Goal: Navigation & Orientation: Find specific page/section

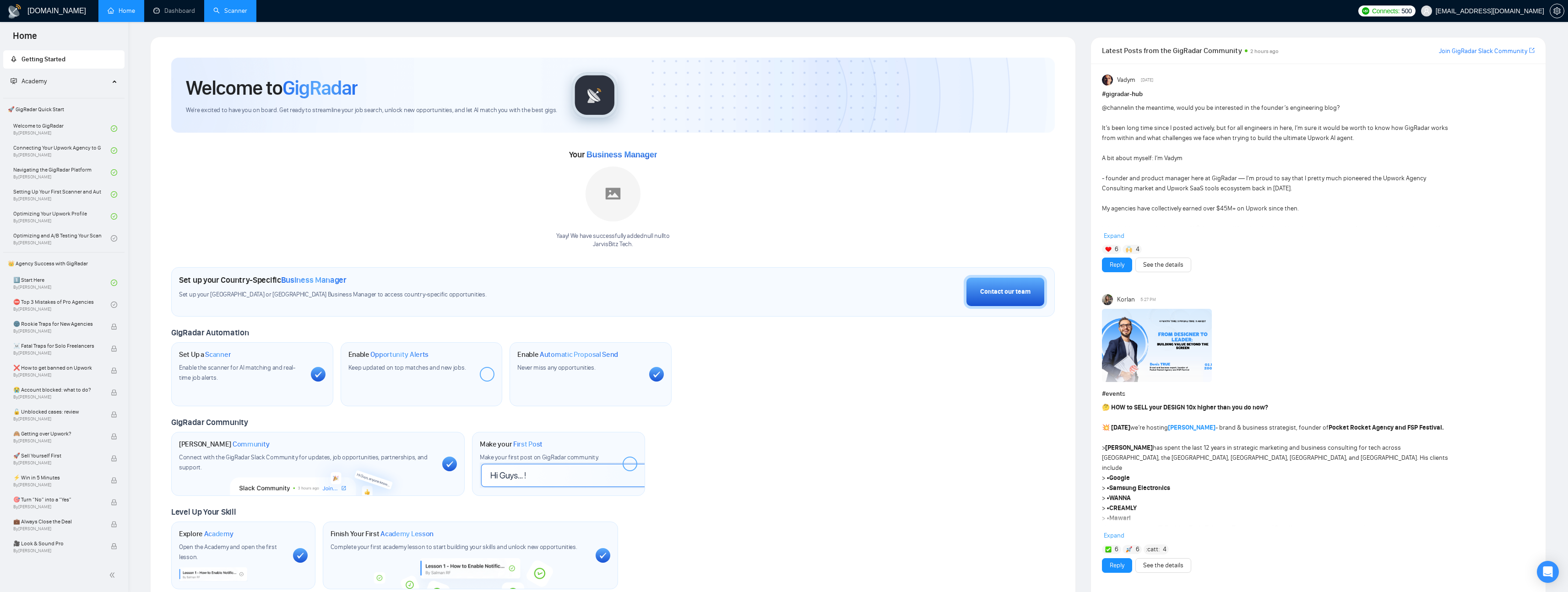
click at [234, 15] on link "Scanner" at bounding box center [230, 10] width 34 height 8
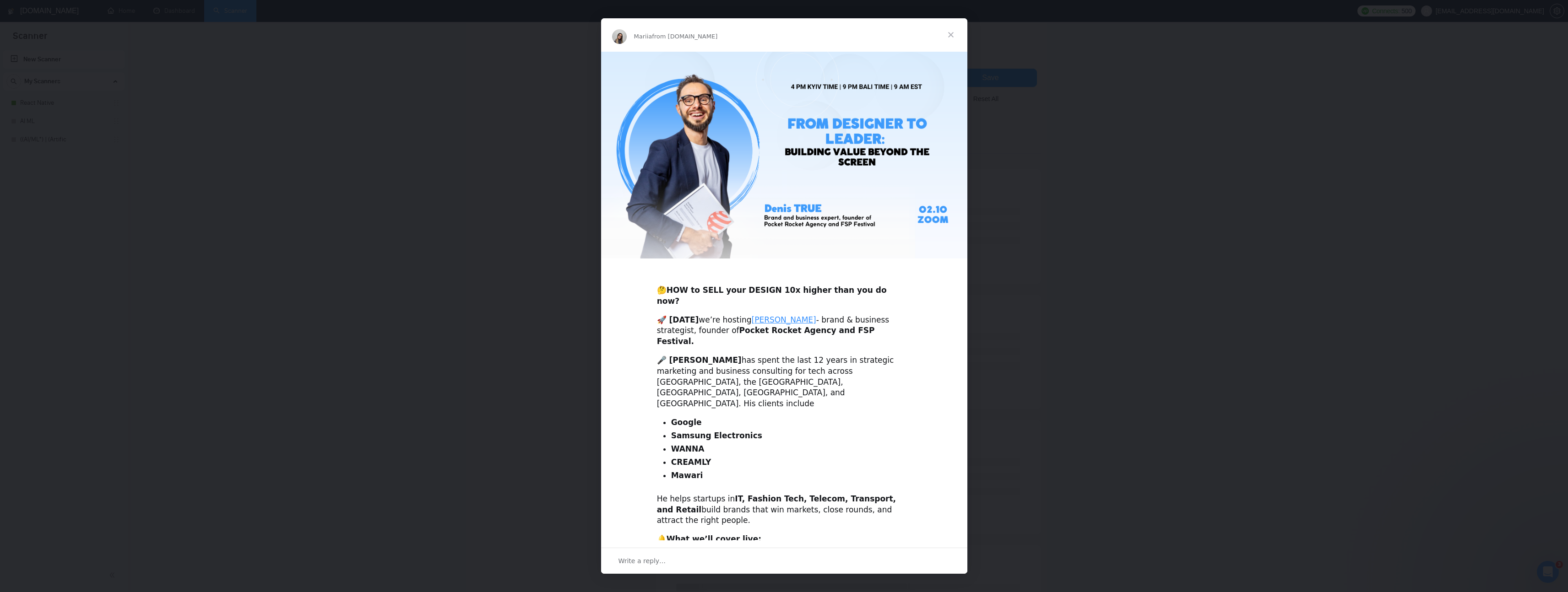
click at [952, 34] on span "Close" at bounding box center [951, 35] width 33 height 33
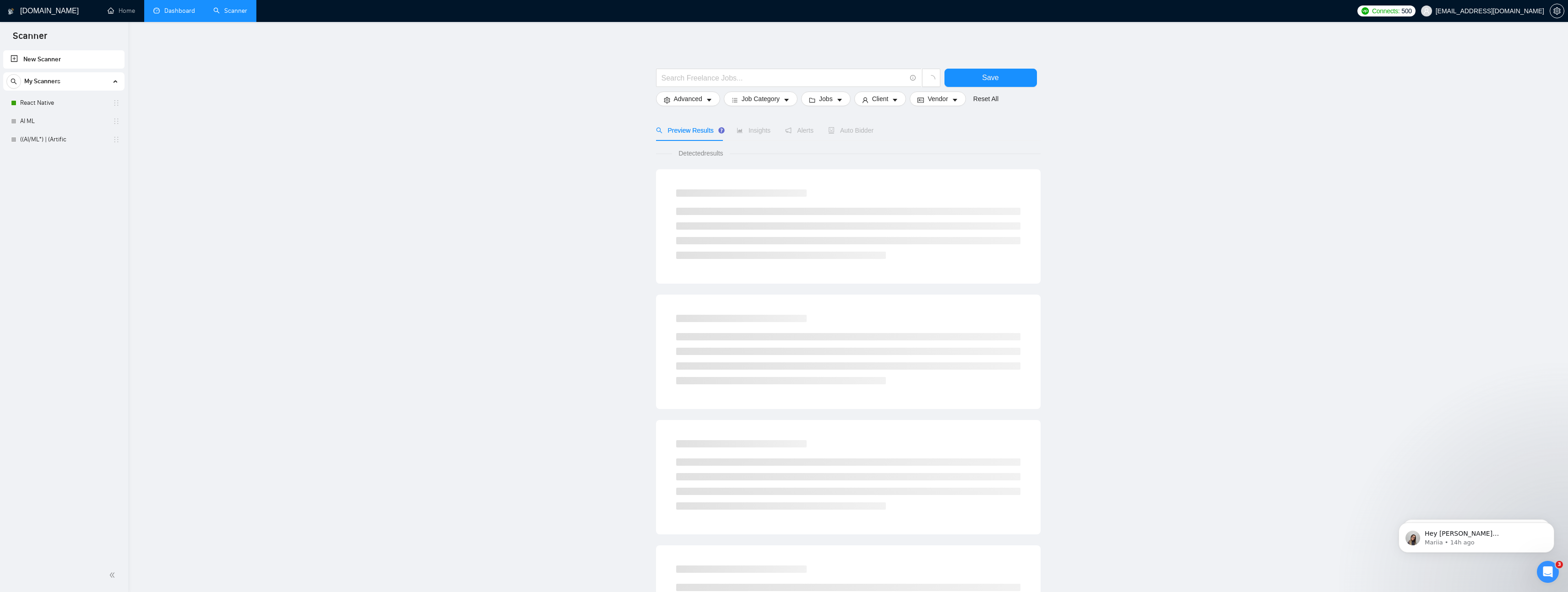
click at [163, 10] on link "Dashboard" at bounding box center [174, 10] width 42 height 8
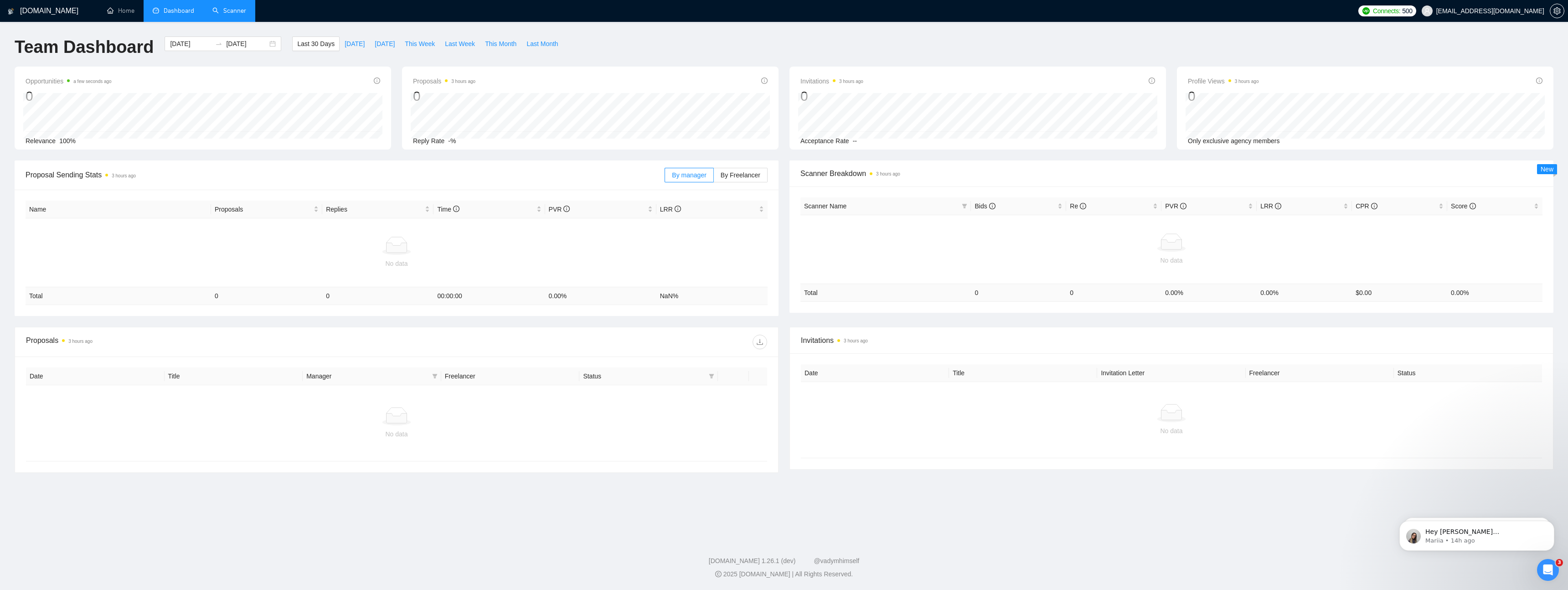
click at [342, 497] on main "Team Dashboard [DATE] [DATE] Last 30 Days [DATE] [DATE] This Week Last Week Thi…" at bounding box center [784, 278] width 1539 height 483
click at [317, 490] on main "Team Dashboard [DATE] [DATE] Last 30 Days [DATE] [DATE] This Week Last Week Thi…" at bounding box center [784, 278] width 1539 height 483
drag, startPoint x: 317, startPoint y: 490, endPoint x: 161, endPoint y: 323, distance: 228.5
click at [161, 323] on main "Team Dashboard [DATE] [DATE] Last 30 Days [DATE] [DATE] This Week Last Week Thi…" at bounding box center [784, 278] width 1539 height 483
click at [161, 323] on div "Proposal Sending Stats 3 hours ago By manager By Freelancer Name Proposals Repl…" at bounding box center [784, 244] width 1550 height 166
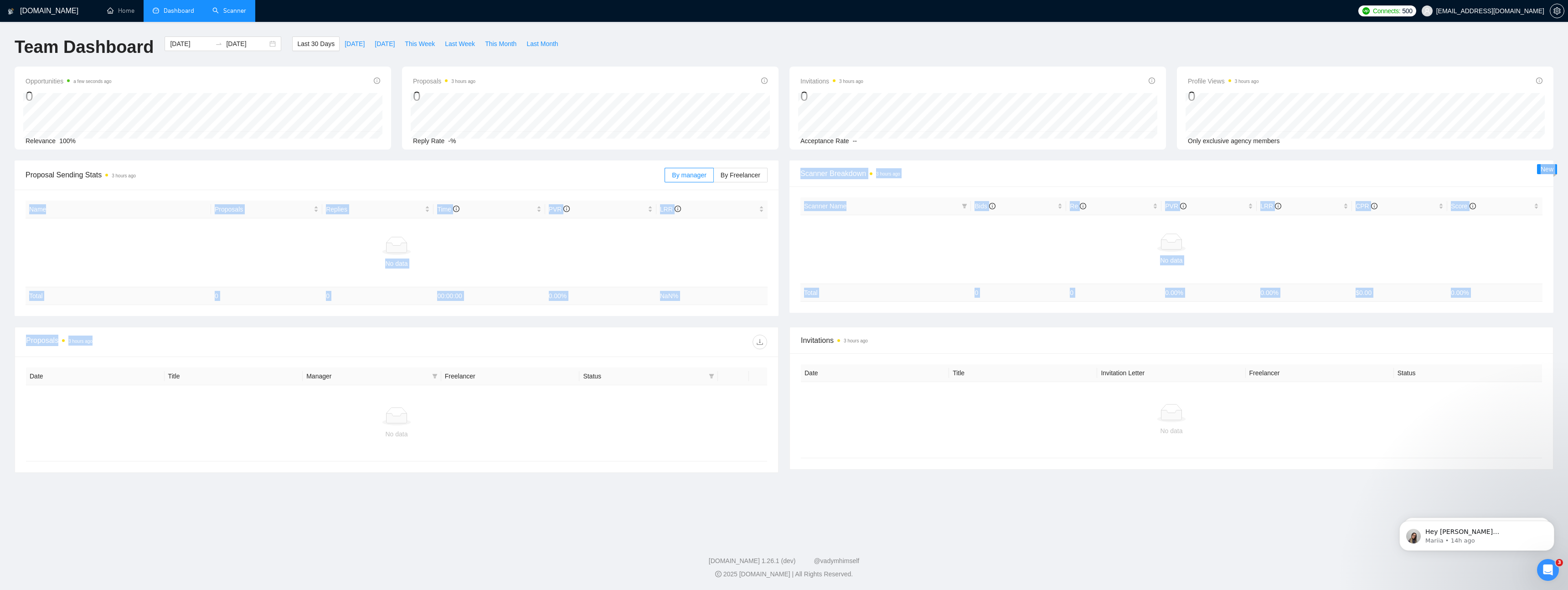
drag, startPoint x: 15, startPoint y: 320, endPoint x: 776, endPoint y: 509, distance: 784.1
click at [776, 509] on main "Team Dashboard [DATE] [DATE] Last 30 Days [DATE] [DATE] This Week Last Week Thi…" at bounding box center [784, 278] width 1539 height 483
click at [781, 506] on main "Team Dashboard [DATE] [DATE] Last 30 Days [DATE] [DATE] This Week Last Week Thi…" at bounding box center [784, 278] width 1539 height 483
click at [498, 503] on main "Team Dashboard [DATE] [DATE] Last 30 Days [DATE] [DATE] This Week Last Week Thi…" at bounding box center [784, 278] width 1539 height 483
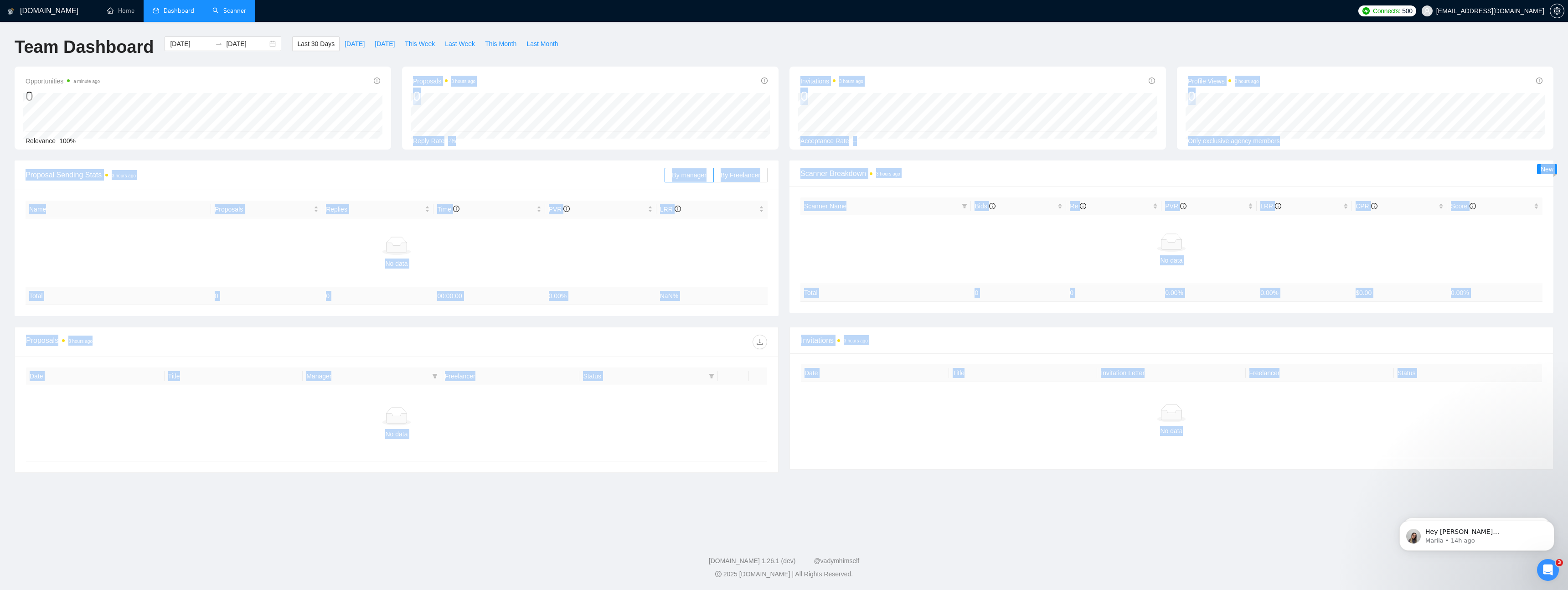
drag, startPoint x: 13, startPoint y: 150, endPoint x: 1363, endPoint y: 537, distance: 1404.4
click at [1363, 537] on div "[DOMAIN_NAME] Home Dashboard Scanner Connects: 500 [EMAIL_ADDRESS][DOMAIN_NAME]…" at bounding box center [784, 295] width 1568 height 590
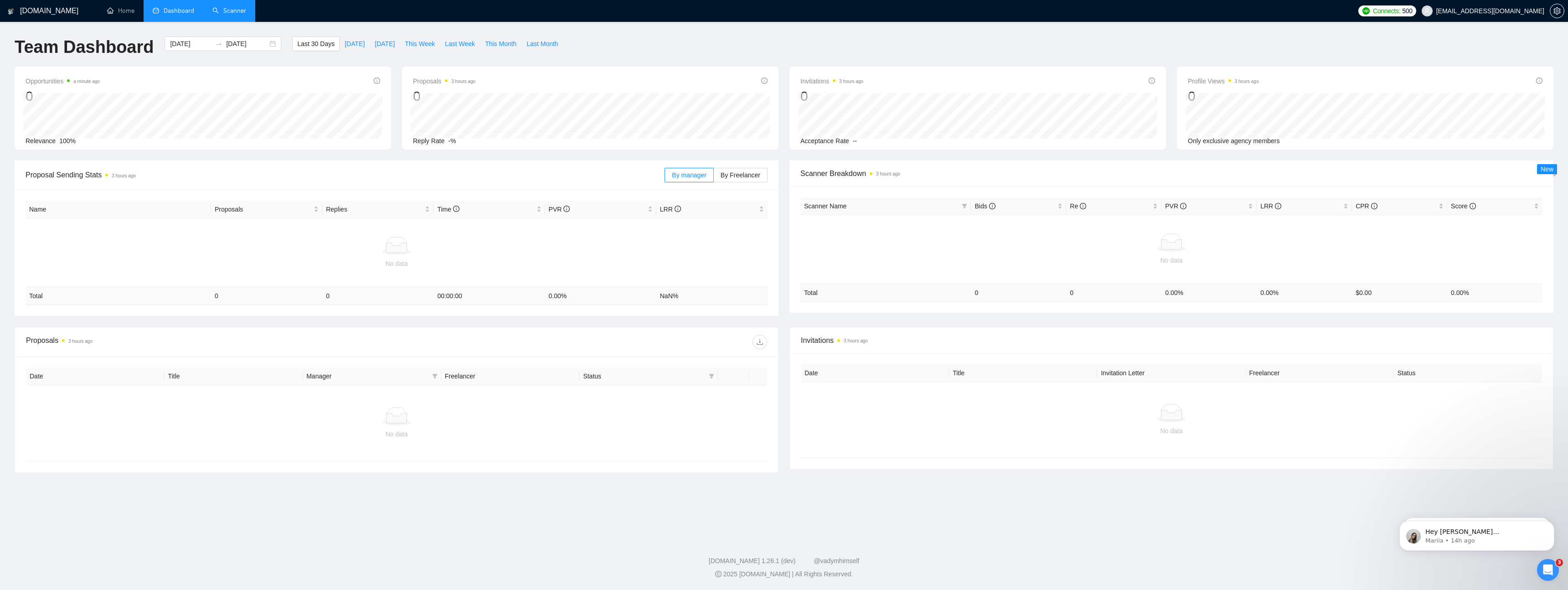
click at [1304, 541] on footer "[DOMAIN_NAME] 1.26.1 (dev) @vadymhimself 2025 [DOMAIN_NAME] | All Rights Reserv…" at bounding box center [784, 562] width 1568 height 55
click at [1461, 540] on p "Mariia • 14h ago" at bounding box center [1484, 540] width 117 height 8
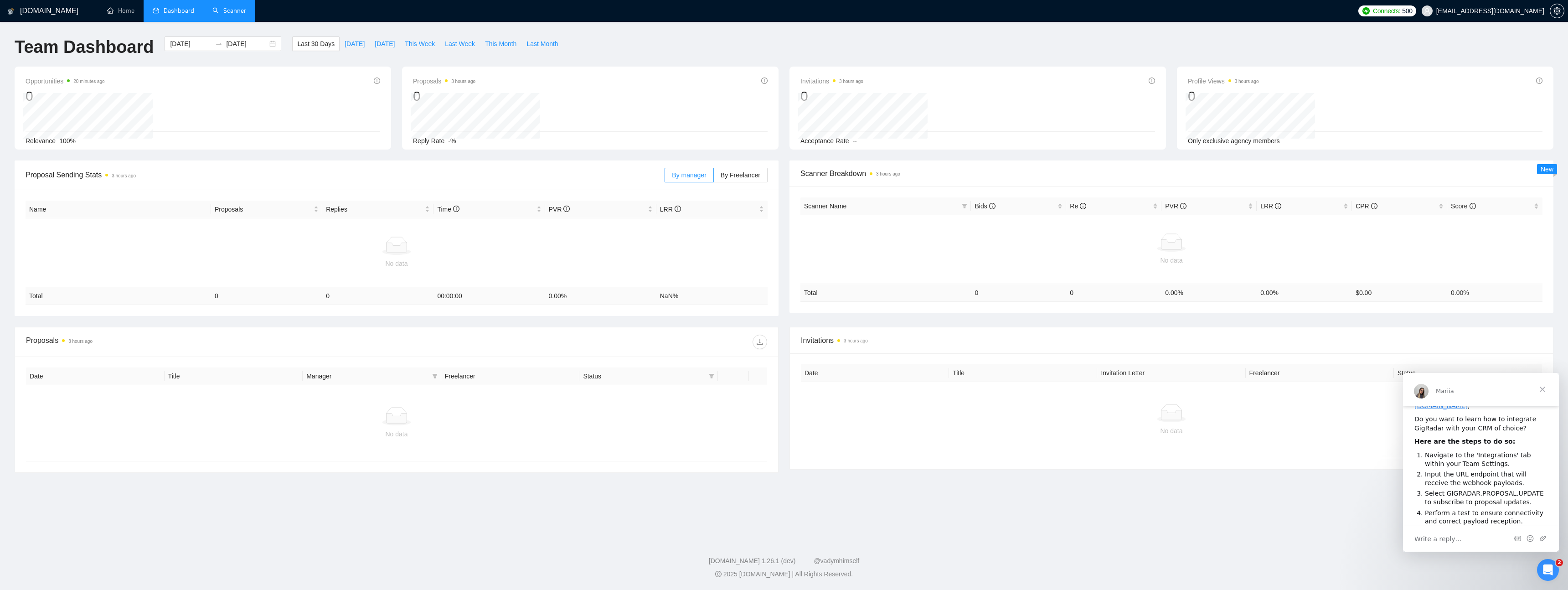
scroll to position [13, 0]
